Goal: Transaction & Acquisition: Obtain resource

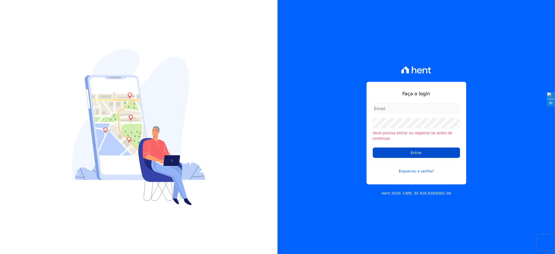
type input "andersoncruz@construtoravitale.com.br"
click at [412, 152] on input "Entrar" at bounding box center [416, 153] width 87 height 10
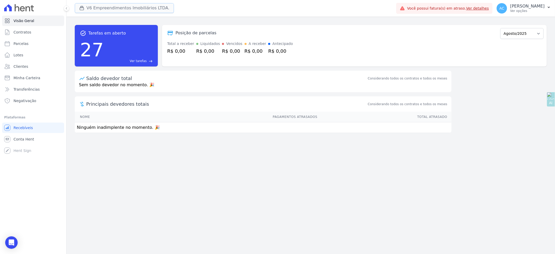
click at [98, 9] on button "V6 Empreendimentos Imobiliários LTDA." at bounding box center [124, 8] width 99 height 10
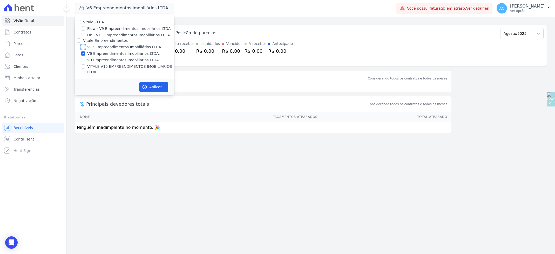
click at [85, 47] on input "V13 Empreendimentos Imobiliários LTDA" at bounding box center [83, 47] width 4 height 4
checkbox input "true"
click at [83, 52] on input "V6 Empreendimentos Imobiliários LTDA." at bounding box center [83, 53] width 4 height 4
checkbox input "false"
click at [82, 68] on input "VITALE V15 EMPREENDIMENTOS IMOBILIARIOS LTDA" at bounding box center [83, 66] width 4 height 4
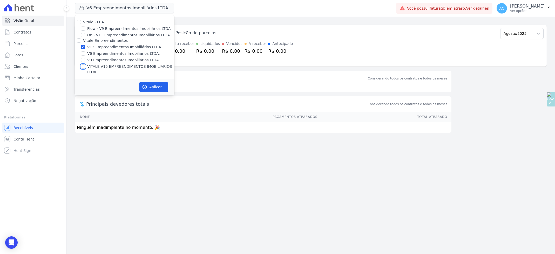
checkbox input "true"
click at [151, 82] on button "Aplicar" at bounding box center [153, 87] width 29 height 10
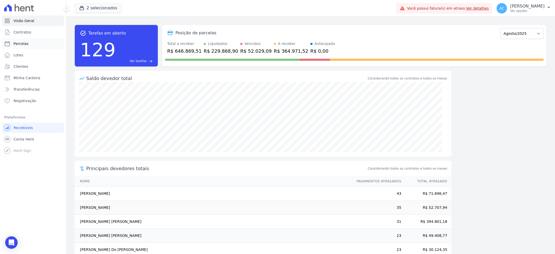
click at [28, 41] on link "Parcelas" at bounding box center [33, 43] width 62 height 10
select select
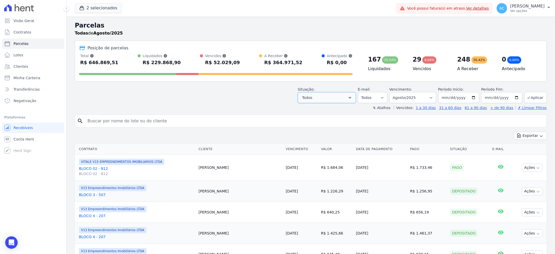
click at [327, 101] on button "Todos" at bounding box center [327, 97] width 58 height 11
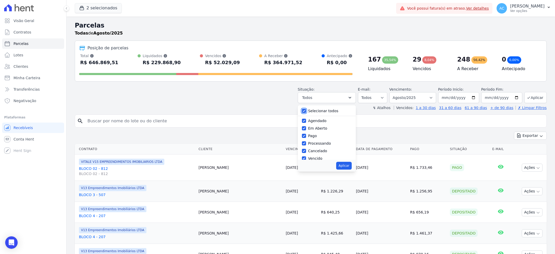
click at [306, 111] on input "Selecionar todos" at bounding box center [304, 111] width 4 height 4
checkbox input "false"
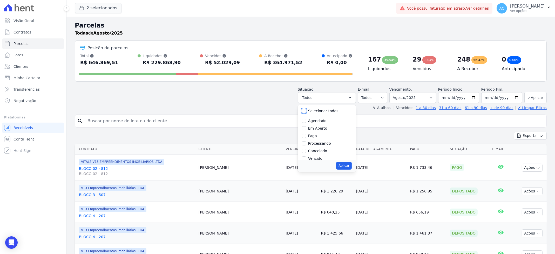
checkbox input "false"
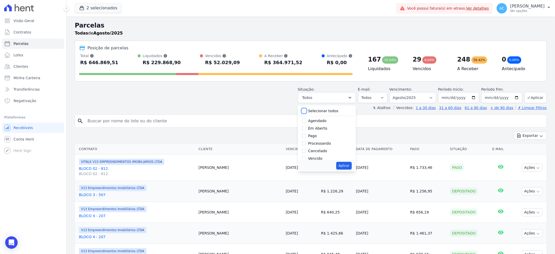
checkbox input "false"
click at [306, 137] on input "Pago" at bounding box center [304, 136] width 4 height 4
checkbox input "true"
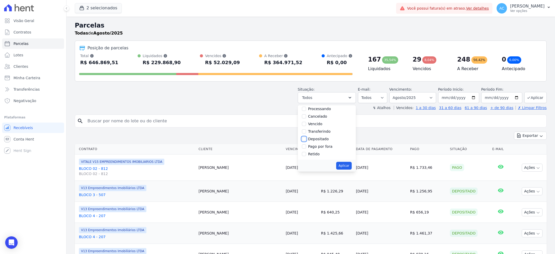
drag, startPoint x: 305, startPoint y: 138, endPoint x: 306, endPoint y: 132, distance: 6.2
click at [305, 137] on input "Depositado" at bounding box center [304, 139] width 4 height 4
checkbox input "true"
click at [306, 131] on input "Transferindo" at bounding box center [304, 131] width 4 height 4
checkbox input "true"
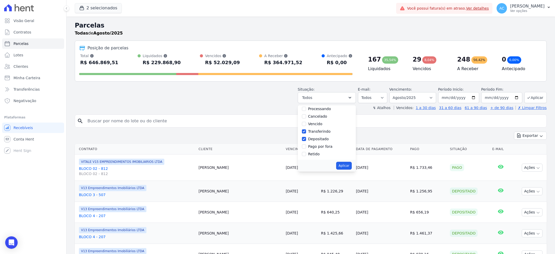
click at [348, 169] on button "Aplicar" at bounding box center [343, 166] width 15 height 8
select select "paid"
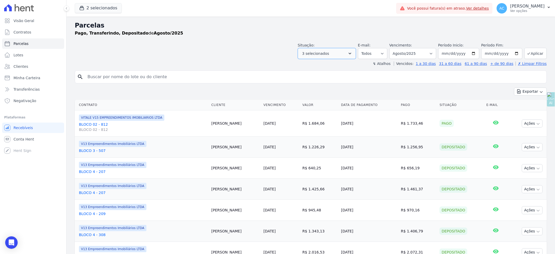
click at [351, 55] on icon "button" at bounding box center [350, 53] width 5 height 5
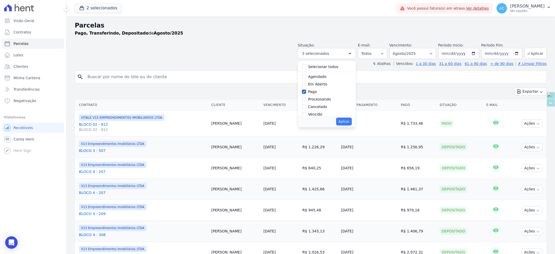
click at [349, 121] on button "Aplicar" at bounding box center [343, 122] width 15 height 8
select select "paid"
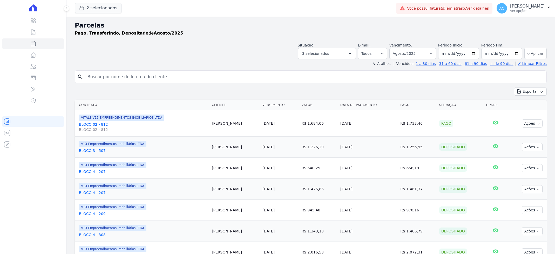
select select
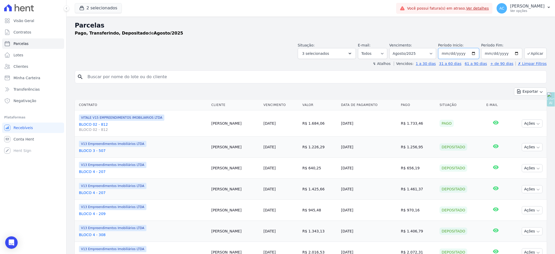
click at [442, 52] on input "[DATE]" at bounding box center [459, 53] width 41 height 11
type input "2024-10-01"
click at [534, 51] on button "Aplicar" at bounding box center [536, 53] width 22 height 11
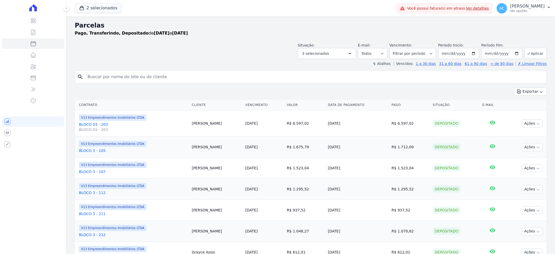
select select
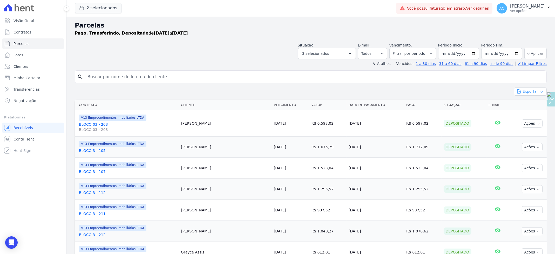
click at [536, 88] on button "Exportar" at bounding box center [530, 92] width 33 height 8
click at [521, 114] on span "Exportar CSV" at bounding box center [531, 112] width 28 height 5
